Goal: Check status: Check status

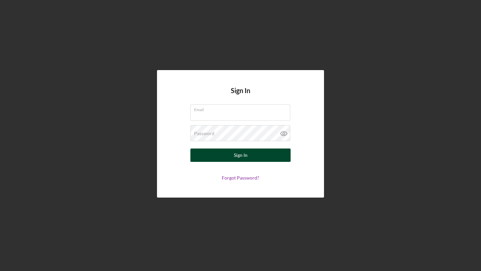
type input "[EMAIL_ADDRESS][DOMAIN_NAME]"
click at [241, 157] on div "Sign In" at bounding box center [241, 155] width 14 height 13
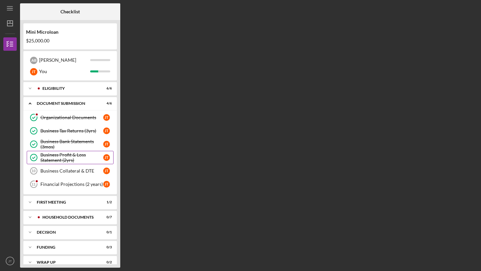
scroll to position [8, 0]
